Goal: Check status: Check status

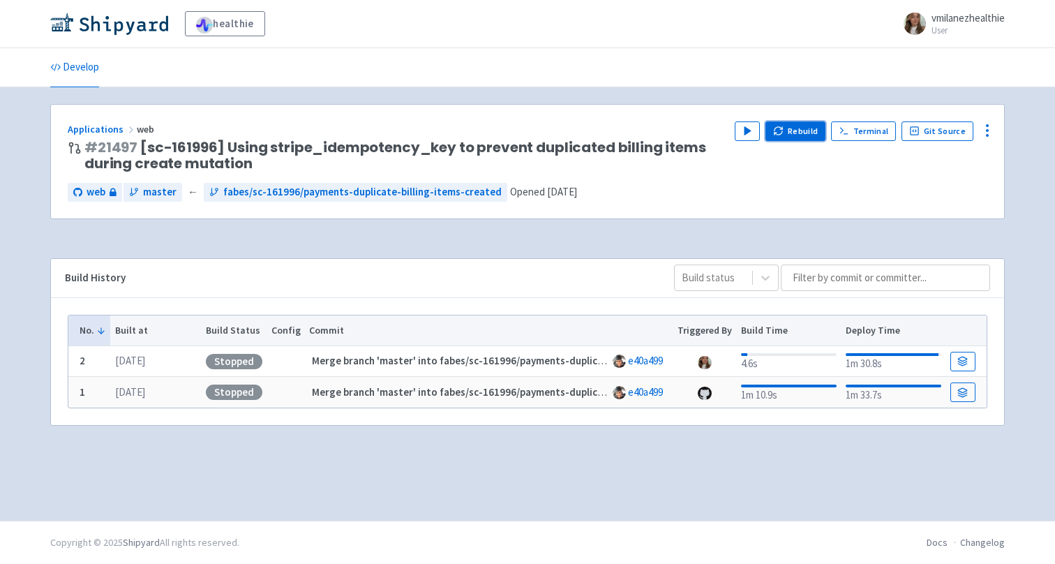
click at [813, 130] on button "Rebuild" at bounding box center [795, 131] width 60 height 20
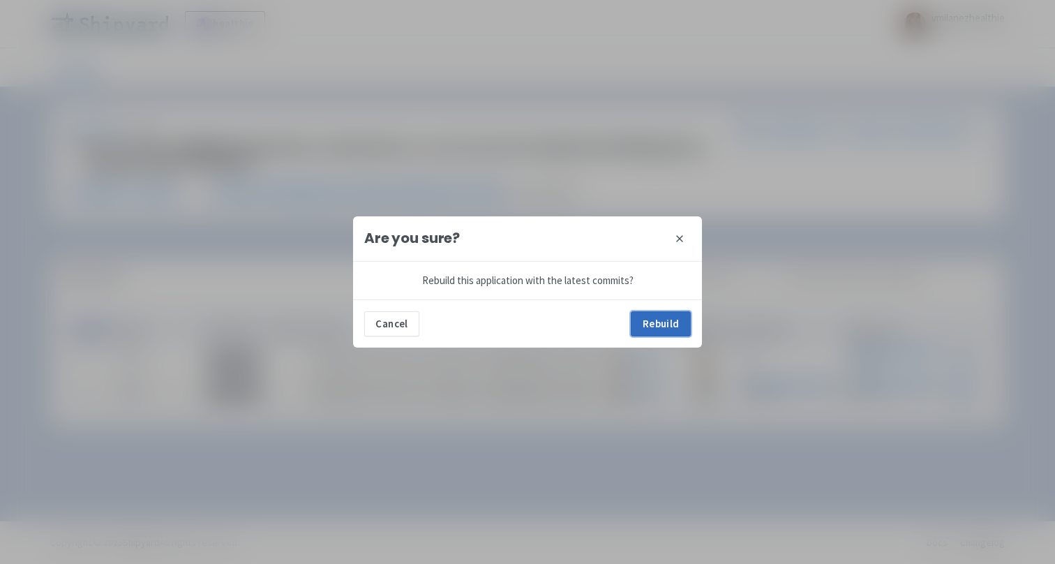
click at [682, 329] on button "Rebuild" at bounding box center [661, 323] width 60 height 25
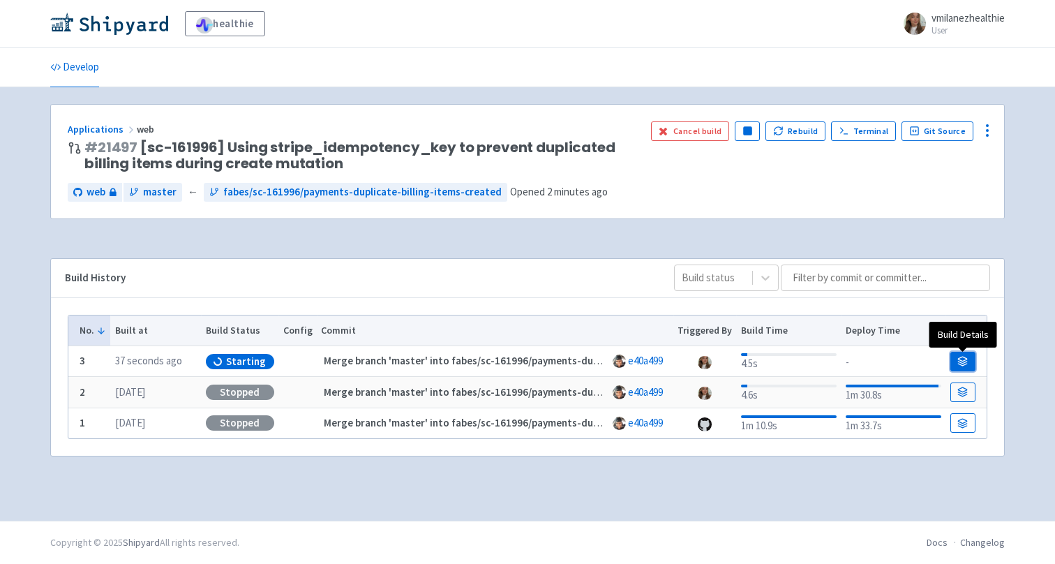
click at [960, 361] on icon at bounding box center [962, 358] width 9 height 4
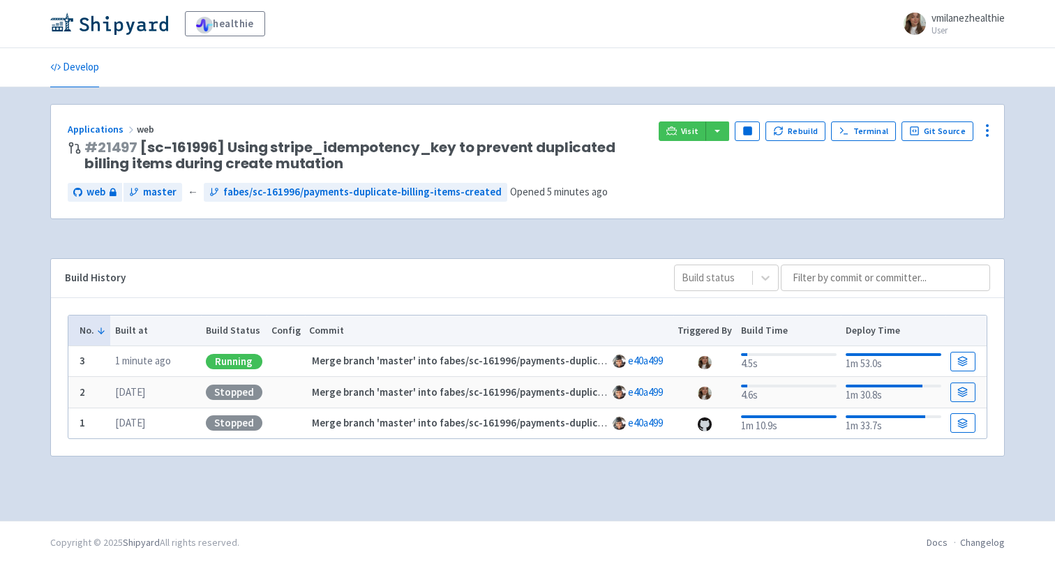
click at [716, 143] on div "Visit Pause Rebuild Terminal Git Source" at bounding box center [822, 146] width 329 height 51
click at [721, 135] on button "button" at bounding box center [717, 131] width 24 height 20
click at [734, 178] on link "web (web)" at bounding box center [744, 180] width 80 height 22
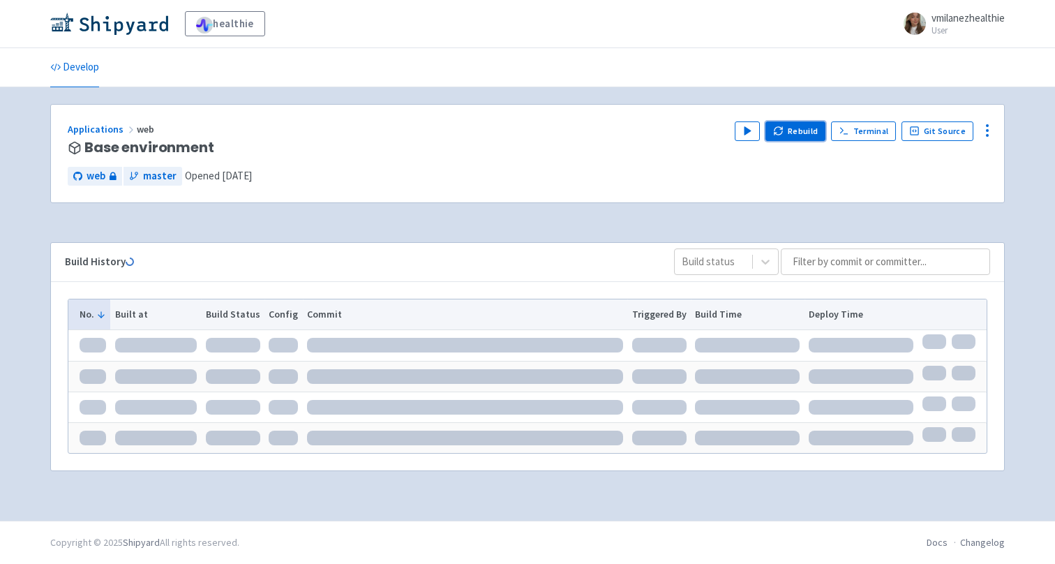
click at [792, 137] on button "Rebuild" at bounding box center [795, 131] width 60 height 20
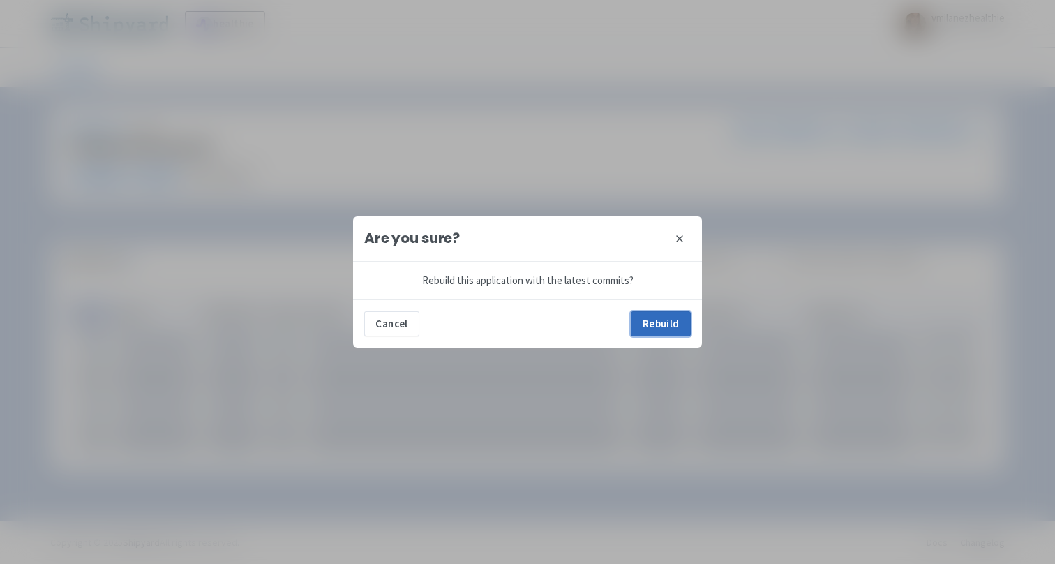
click at [666, 328] on button "Rebuild" at bounding box center [661, 323] width 60 height 25
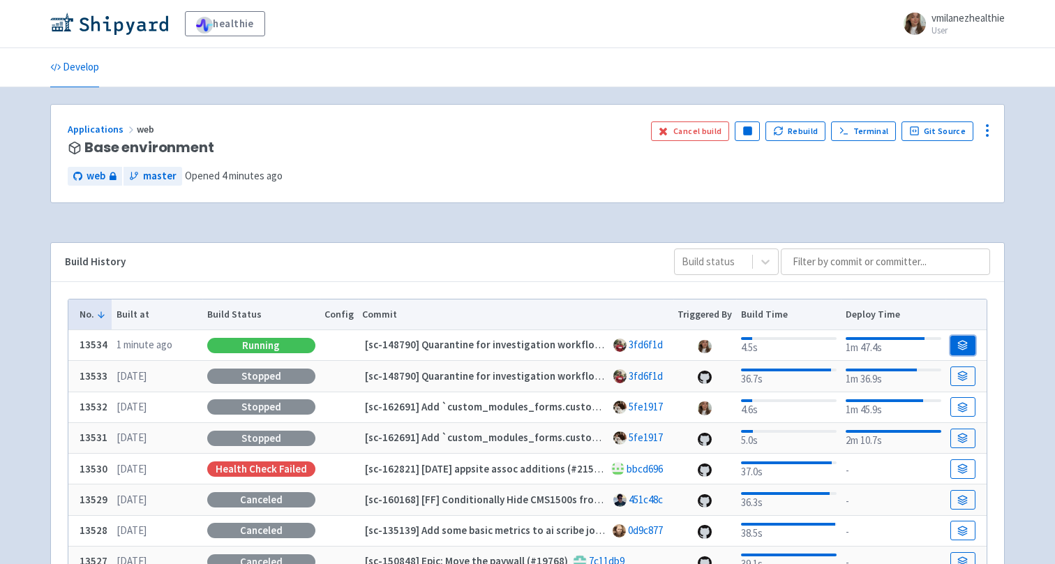
click at [965, 352] on link at bounding box center [962, 345] width 25 height 20
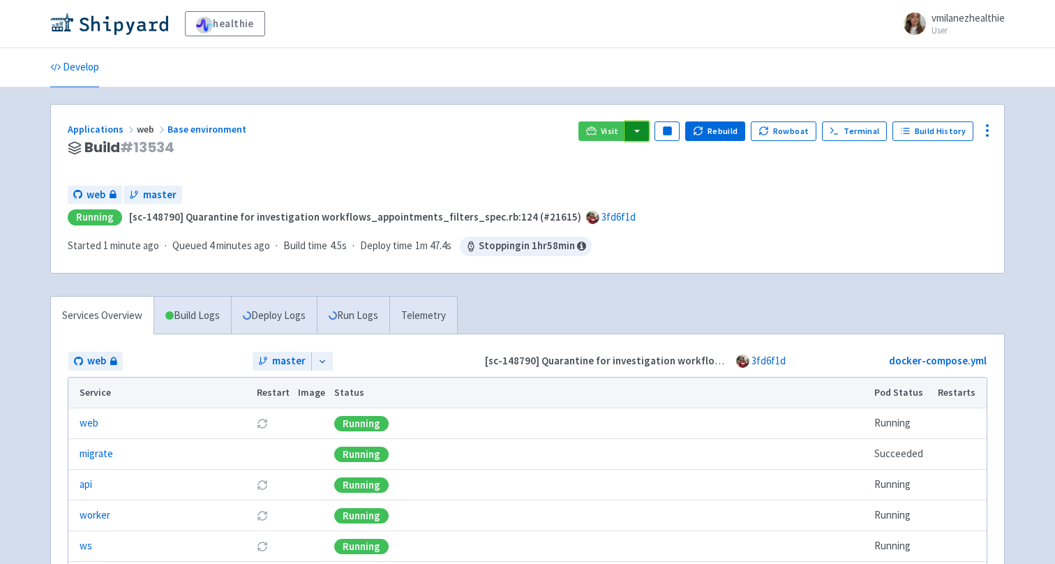
click at [645, 126] on button "button" at bounding box center [637, 131] width 24 height 20
click at [667, 175] on link "web (web)" at bounding box center [664, 180] width 80 height 22
